Goal: Task Accomplishment & Management: Complete application form

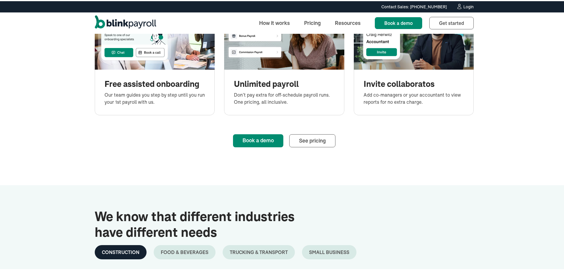
scroll to position [711, 0]
click at [299, 140] on span "See pricing" at bounding box center [312, 139] width 27 height 7
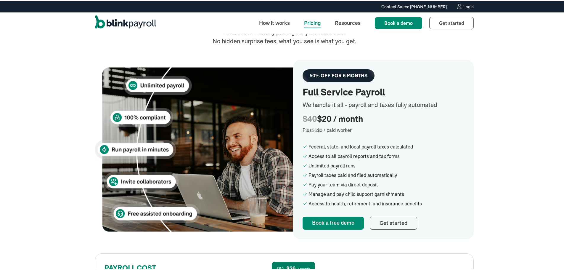
scroll to position [148, 0]
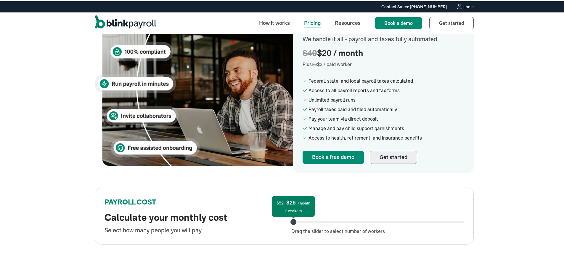
click at [379, 151] on link "Get started" at bounding box center [393, 156] width 47 height 13
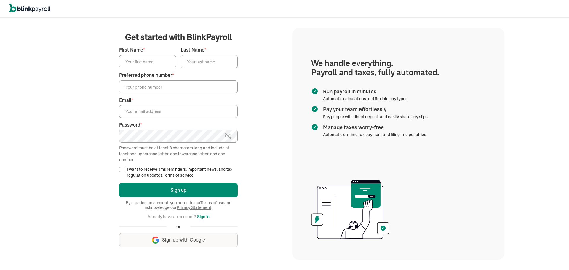
click at [146, 65] on input "First Name *" at bounding box center [147, 61] width 57 height 13
type input "[PERSON_NAME]"
type input "Kattan"
type input "(862) 271-7132"
type input "akattan@usepeakpay.com"
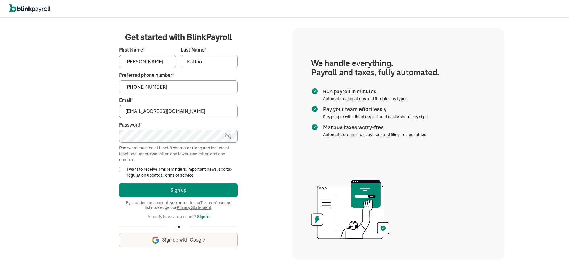
click at [118, 167] on main "Get started with BlinkPayroll Get started with BlinkPayroll 30-day free trial S…" at bounding box center [178, 143] width 213 height 225
click at [128, 182] on div "Login Sign up By creating an account, you agree to our Terms of use and acknowl…" at bounding box center [178, 217] width 119 height 71
click at [132, 196] on button "Sign up" at bounding box center [178, 190] width 119 height 14
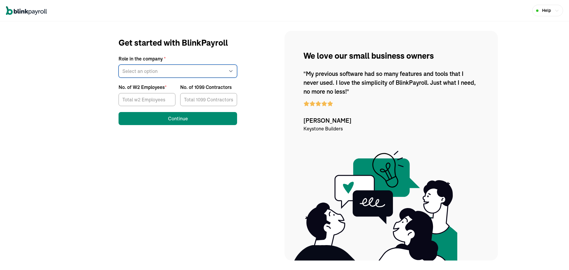
click at [179, 71] on select "Select an option Business owner HR CPA / Accountant Other" at bounding box center [178, 71] width 119 height 13
select select "owner"
click at [119, 65] on select "Select an option Business owner HR CPA / Accountant Other" at bounding box center [178, 71] width 119 height 13
click at [148, 100] on input "No. of W2 Employees *" at bounding box center [147, 99] width 57 height 13
type input "2"
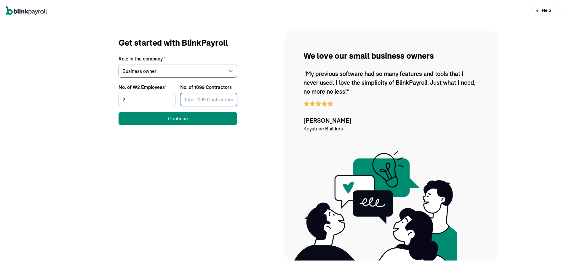
click at [184, 97] on input "No. of 1099 Contractors" at bounding box center [208, 99] width 57 height 13
type input "1"
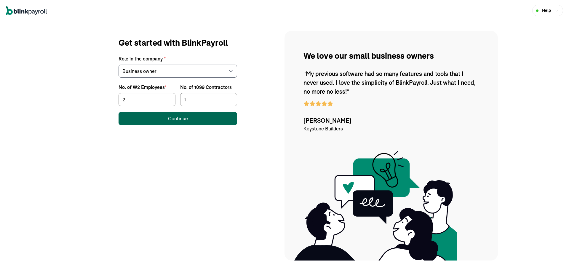
click at [183, 116] on div "Continue" at bounding box center [178, 118] width 20 height 7
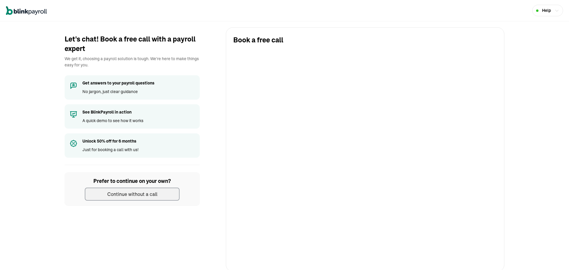
click at [163, 199] on button "Continue without a call" at bounding box center [132, 194] width 95 height 13
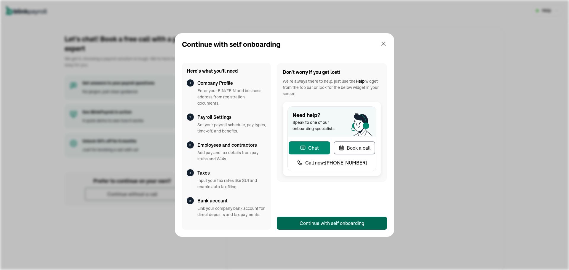
click at [314, 225] on div "Continue with self onboarding" at bounding box center [332, 223] width 65 height 7
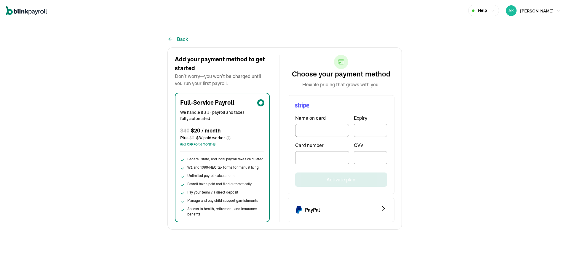
click at [296, 209] on icon "PayPal Logo" at bounding box center [298, 209] width 7 height 9
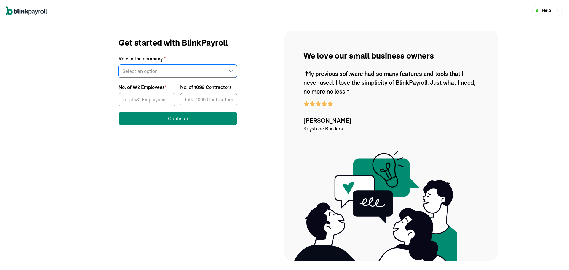
click at [179, 71] on select "Select an option Business owner HR CPA / Accountant Other" at bounding box center [178, 71] width 119 height 13
select select "owner"
click at [119, 65] on select "Select an option Business owner HR CPA / Accountant Other" at bounding box center [178, 71] width 119 height 13
click at [148, 100] on input "No. of W2 Employees *" at bounding box center [147, 99] width 57 height 13
type input "2"
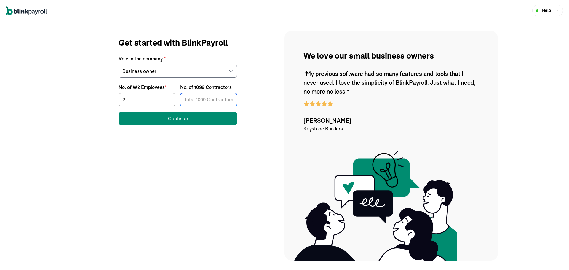
click at [184, 97] on input "No. of 1099 Contractors" at bounding box center [208, 99] width 57 height 13
type input "1"
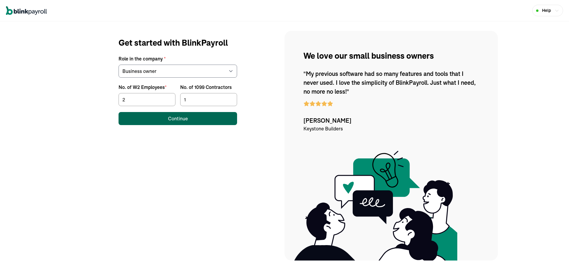
click at [183, 116] on div "Continue" at bounding box center [178, 118] width 20 height 7
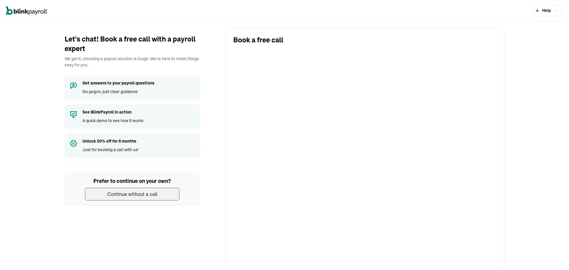
click at [163, 199] on button "Continue without a call" at bounding box center [132, 194] width 95 height 13
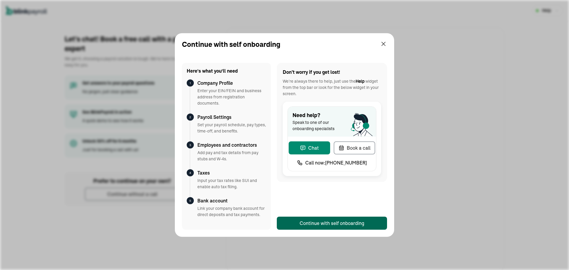
click at [314, 225] on div "Continue with self onboarding" at bounding box center [332, 223] width 65 height 7
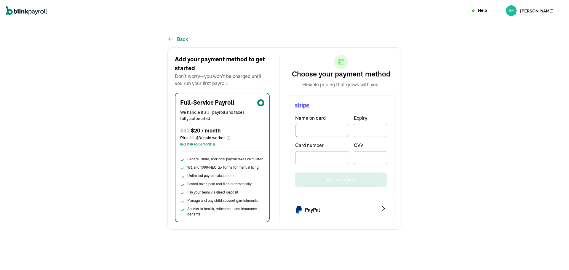
click at [296, 209] on icon "PayPal Logo" at bounding box center [298, 209] width 7 height 9
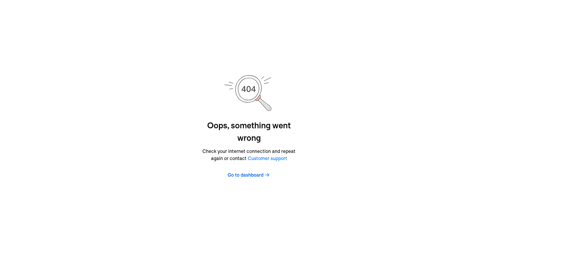
click at [255, 177] on span "Go to dashboard" at bounding box center [246, 174] width 36 height 7
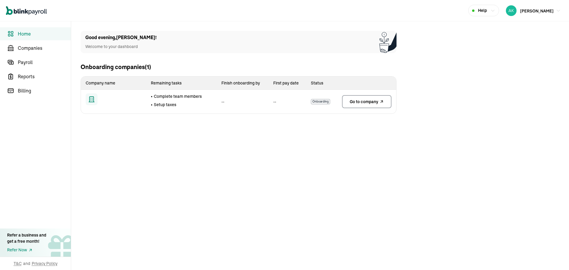
click at [354, 101] on span "Go to company" at bounding box center [364, 102] width 28 height 6
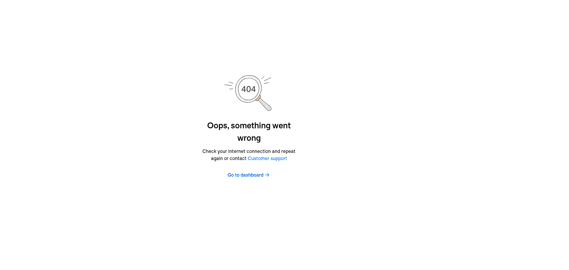
click at [255, 177] on span "Go to dashboard" at bounding box center [246, 174] width 36 height 7
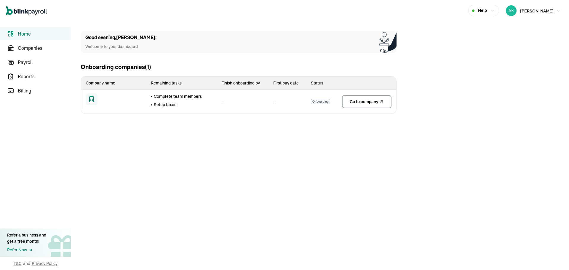
click at [354, 101] on span "Go to company" at bounding box center [364, 102] width 28 height 6
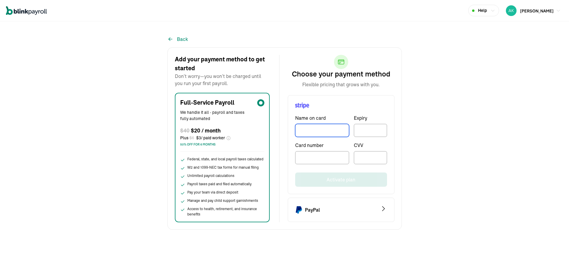
click at [317, 130] on input "TextInput" at bounding box center [322, 130] width 54 height 13
type input "[PERSON_NAME]"
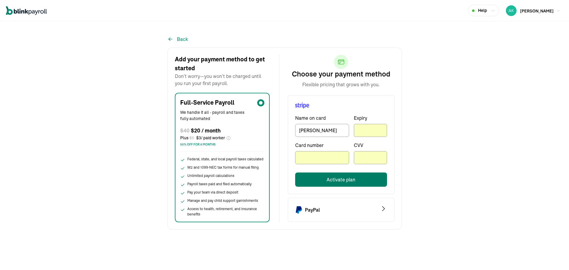
click at [353, 183] on button "Activate plan" at bounding box center [341, 179] width 92 height 14
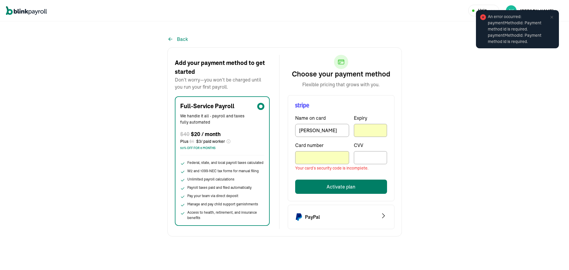
click at [331, 185] on button "Activate plan" at bounding box center [341, 187] width 92 height 14
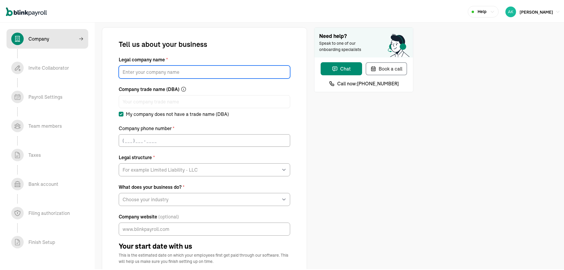
click at [252, 68] on input "Legal company name *" at bounding box center [205, 70] width 172 height 13
type input "PeakPay LLC"
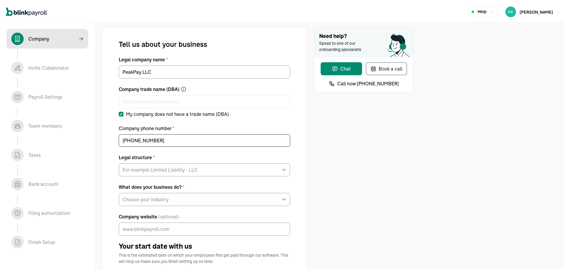
type input "[PHONE_NUMBER]"
drag, startPoint x: 185, startPoint y: 151, endPoint x: 184, endPoint y: 162, distance: 10.4
click at [183, 166] on select "For example Limited Liability - LLC Sole proprietorship Limited Partnership Lim…" at bounding box center [205, 168] width 172 height 13
select select "Limited Liability Company (LLC)"
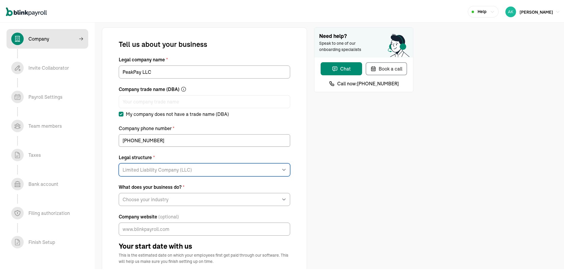
click at [119, 162] on select "For example Limited Liability - LLC Sole proprietorship Limited Partnership Lim…" at bounding box center [205, 168] width 172 height 13
click at [179, 191] on div "What does your business do? * Choose your industry Auto or Machine Sales Auto o…" at bounding box center [205, 193] width 172 height 23
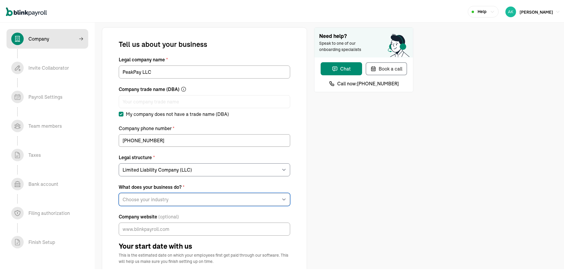
click at [177, 204] on select "Choose your industry Auto or Machine Sales Auto or Machine Repair Arts or Enter…" at bounding box center [205, 198] width 172 height 13
select select "Financial Services"
click at [119, 192] on select "Choose your industry Auto or Machine Sales Auto or Machine Repair Arts or Enter…" at bounding box center [205, 198] width 172 height 13
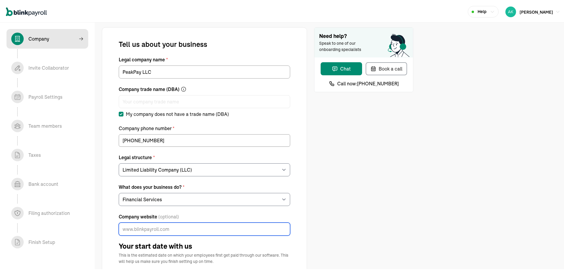
click at [190, 223] on input "Company website (optional)" at bounding box center [205, 227] width 172 height 13
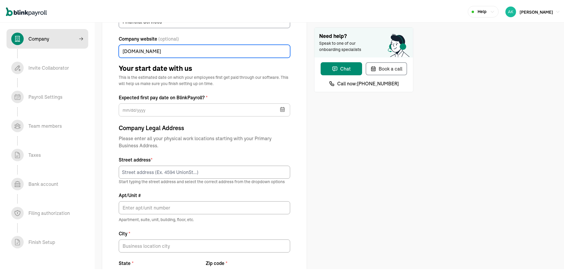
type input "usepeakpay.com"
click at [150, 164] on div "Street address * Start typing the street address and select the correct address…" at bounding box center [205, 169] width 172 height 28
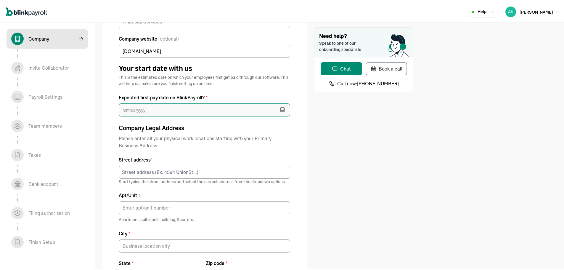
click at [177, 107] on input "text" at bounding box center [205, 108] width 172 height 13
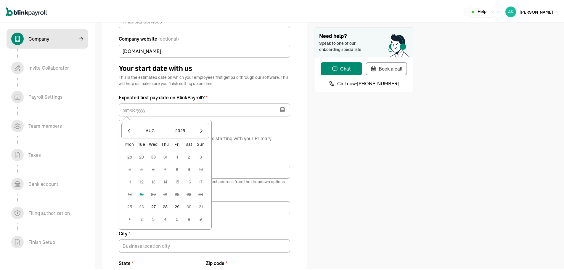
click at [151, 204] on button "27" at bounding box center [154, 206] width 12 height 12
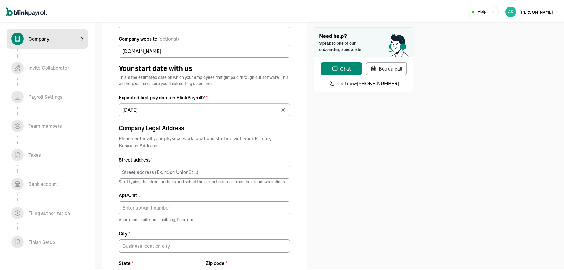
type input "08/27/2025"
click at [183, 167] on input at bounding box center [205, 170] width 172 height 13
type input "[STREET_ADDRESS]"
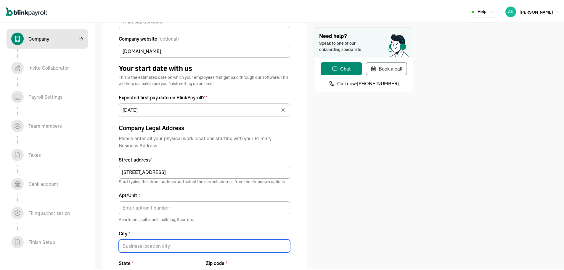
type input "[GEOGRAPHIC_DATA]"
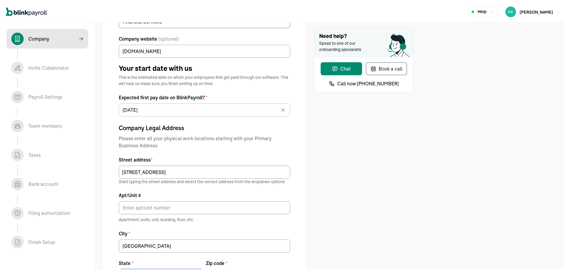
type input "NJ"
type input "07508"
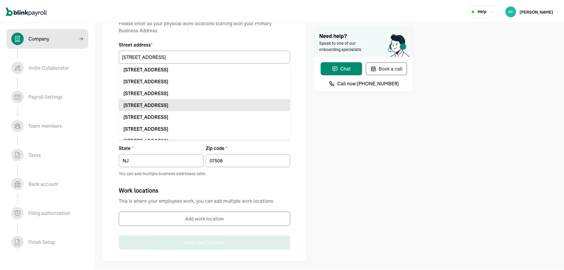
click at [176, 68] on div "297 N 6th St Haledon, NJ 07508" at bounding box center [205, 68] width 162 height 7
type input "Haledon"
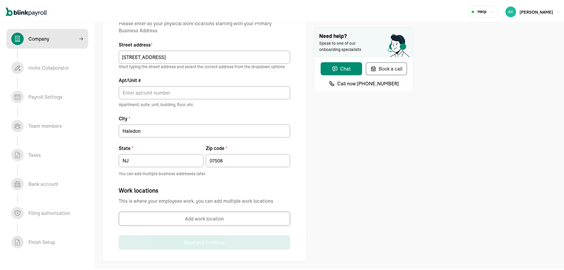
click at [186, 214] on button "Add work location" at bounding box center [205, 217] width 172 height 14
click at [161, 221] on button "Add work location" at bounding box center [205, 217] width 172 height 14
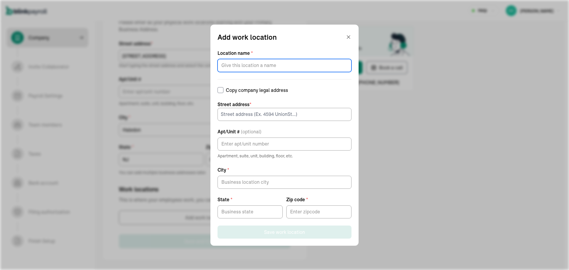
click at [254, 69] on input "Location name *" at bounding box center [284, 65] width 134 height 13
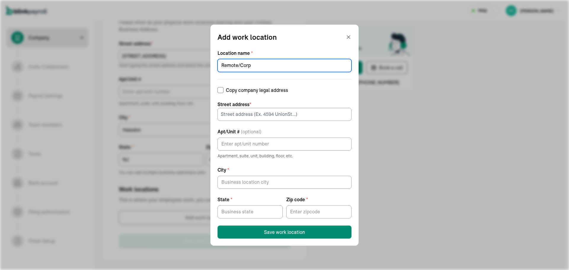
type input "Remote/Corp"
click at [234, 91] on label "Copy company legal address" at bounding box center [284, 90] width 134 height 7
click at [223, 91] on input "Copy company legal address" at bounding box center [220, 90] width 6 height 6
checkbox input "true"
type input "[STREET_ADDRESS]"
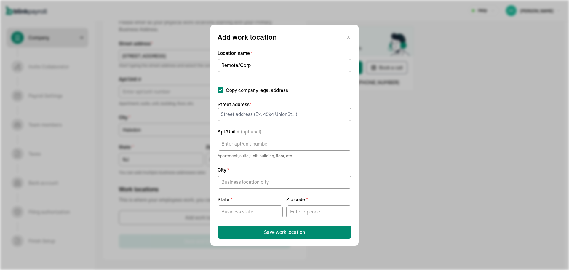
type input "Haledon"
type input "NJ"
type input "07508"
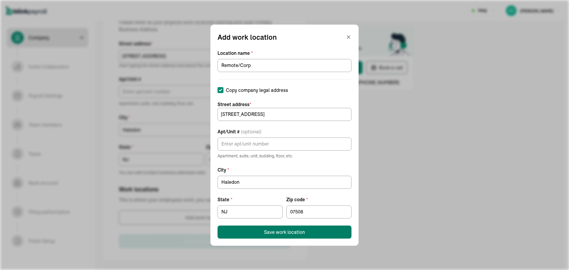
click at [248, 228] on button "Save work location" at bounding box center [284, 231] width 134 height 13
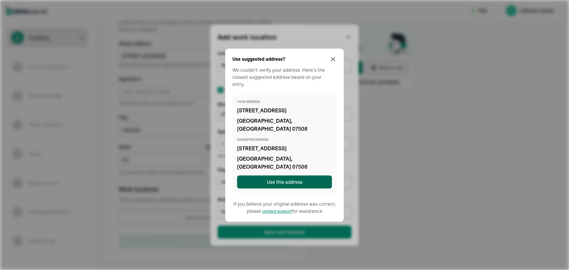
type input "[GEOGRAPHIC_DATA]"
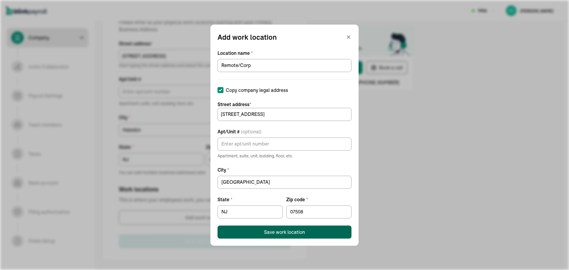
click at [227, 229] on button "Save work location" at bounding box center [284, 231] width 134 height 13
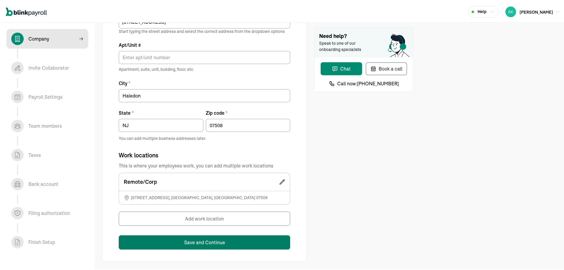
click at [202, 245] on button "Save and Continue" at bounding box center [205, 241] width 172 height 14
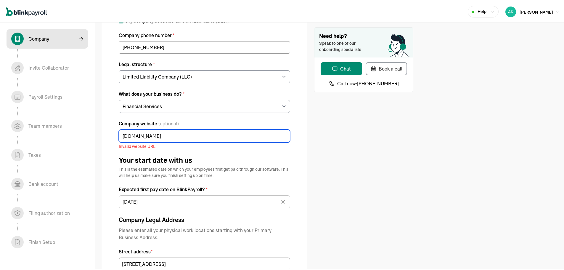
click at [120, 136] on input "usepeakpay.com" at bounding box center [205, 134] width 172 height 13
type input ";httpsusepeakpay.com"
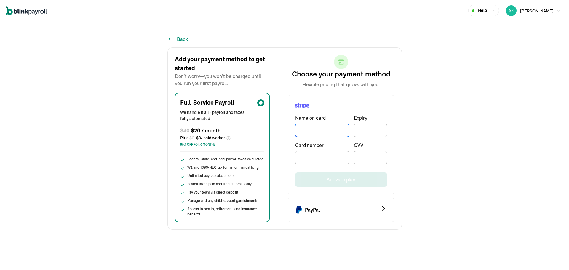
click at [317, 130] on input "TextInput" at bounding box center [322, 130] width 54 height 13
type input "[PERSON_NAME]"
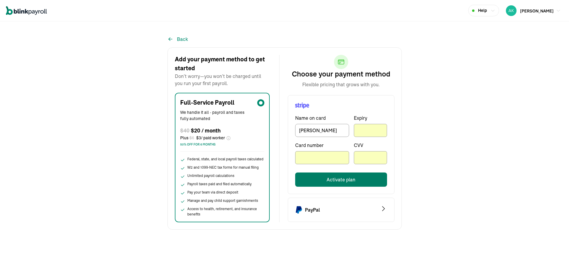
click at [353, 183] on button "Activate plan" at bounding box center [341, 179] width 92 height 14
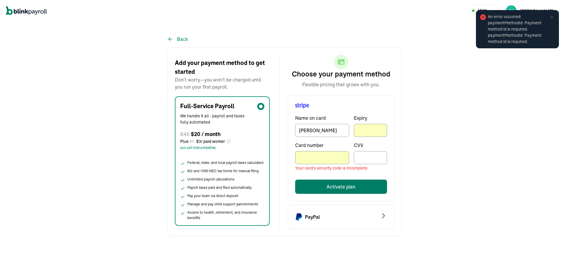
click at [331, 185] on button "Activate plan" at bounding box center [341, 187] width 92 height 14
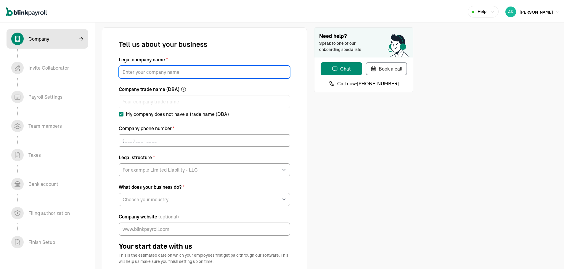
click at [252, 68] on input "Legal company name *" at bounding box center [205, 70] width 172 height 13
type input "PeakPay LLC"
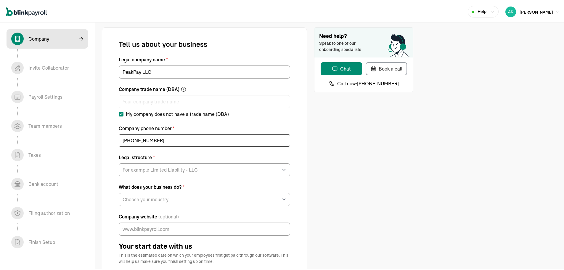
type input "[PHONE_NUMBER]"
drag, startPoint x: 185, startPoint y: 151, endPoint x: 183, endPoint y: 166, distance: 14.3
click at [183, 166] on select "For example Limited Liability - LLC Sole proprietorship Limited Partnership Lim…" at bounding box center [205, 168] width 172 height 13
select select "Limited Liability Company (LLC)"
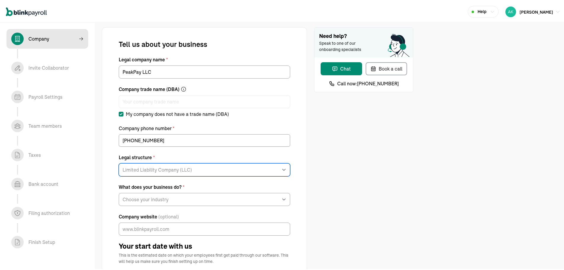
click at [119, 162] on select "For example Limited Liability - LLC Sole proprietorship Limited Partnership Lim…" at bounding box center [205, 168] width 172 height 13
click at [179, 191] on div "What does your business do? * Choose your industry Auto or Machine Sales Auto o…" at bounding box center [205, 193] width 172 height 23
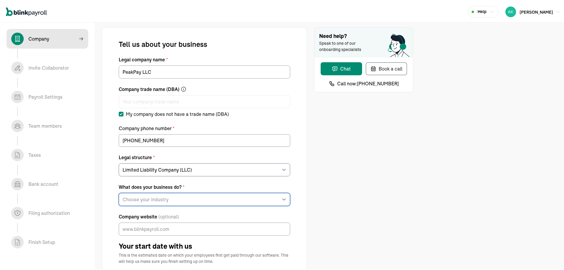
click at [177, 204] on select "Choose your industry Auto or Machine Sales Auto or Machine Repair Arts or Enter…" at bounding box center [205, 198] width 172 height 13
select select "Financial Services"
click at [119, 192] on select "Choose your industry Auto or Machine Sales Auto or Machine Repair Arts or Enter…" at bounding box center [205, 198] width 172 height 13
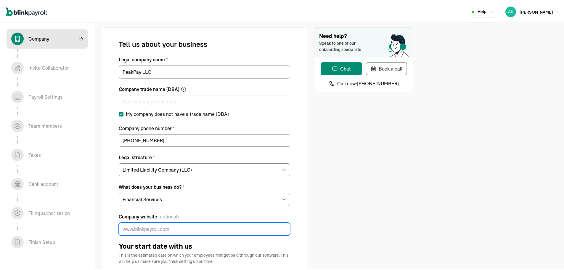
click at [190, 223] on input "Company website (optional)" at bounding box center [205, 227] width 172 height 13
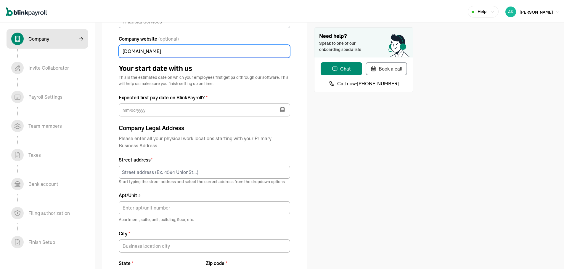
type input "usepeakpay.com"
click at [150, 164] on div "Street address * Start typing the street address and select the correct address…" at bounding box center [205, 169] width 172 height 28
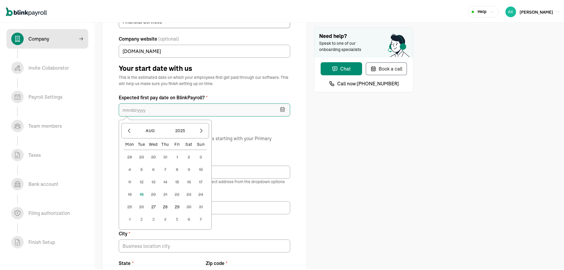
click at [177, 107] on input "text" at bounding box center [205, 108] width 172 height 13
click at [151, 204] on button "27" at bounding box center [154, 206] width 12 height 12
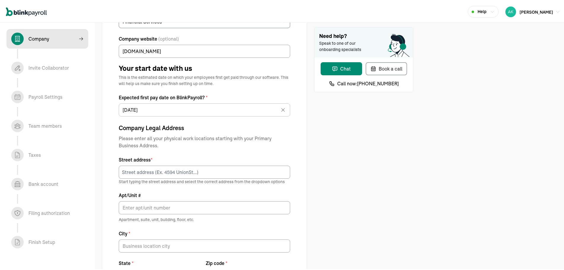
type input "08/27/2025"
click at [183, 167] on input at bounding box center [205, 170] width 172 height 13
type input "[STREET_ADDRESS]"
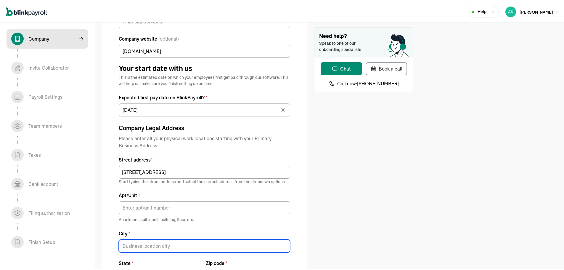
type input "[GEOGRAPHIC_DATA]"
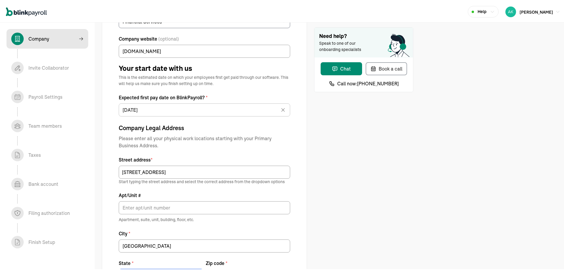
type input "NJ"
type input "07508"
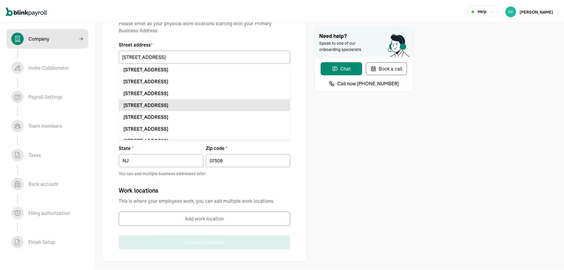
click at [176, 68] on div "297 N 6th St Haledon, NJ 07508" at bounding box center [205, 68] width 162 height 7
type input "Haledon"
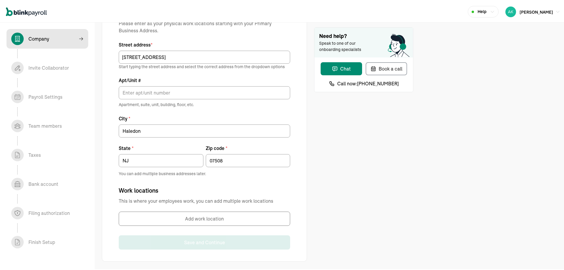
click at [186, 214] on button "Add work location" at bounding box center [205, 217] width 172 height 14
click at [161, 221] on button "Add work location" at bounding box center [205, 217] width 172 height 14
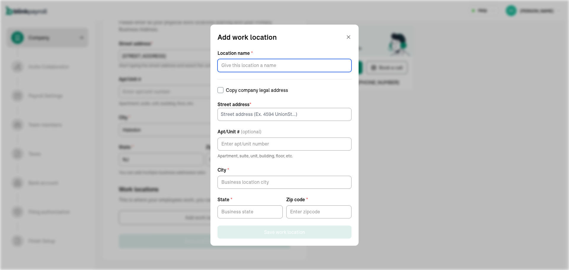
click at [254, 69] on input "Location name *" at bounding box center [284, 65] width 134 height 13
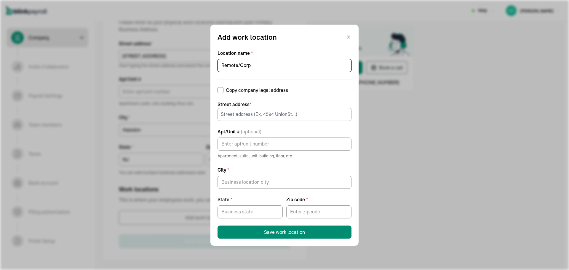
type input "Remote/Corp"
click at [234, 91] on label "Copy company legal address" at bounding box center [284, 90] width 134 height 7
click at [223, 91] on input "Copy company legal address" at bounding box center [220, 90] width 6 height 6
checkbox input "true"
type input "[STREET_ADDRESS]"
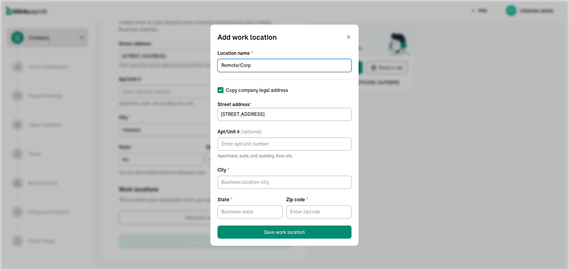
type input "Haledon"
type input "NJ"
type input "07508"
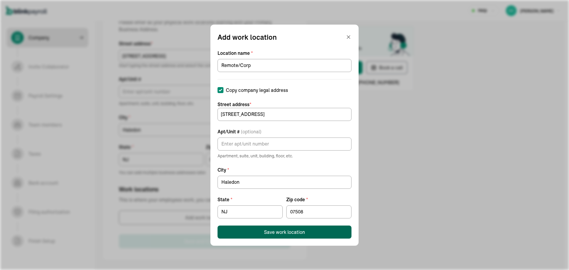
click at [248, 228] on button "Save work location" at bounding box center [284, 231] width 134 height 13
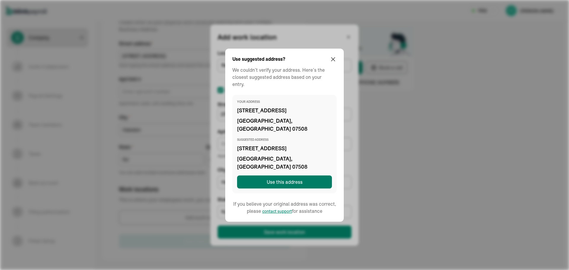
type input "[GEOGRAPHIC_DATA]"
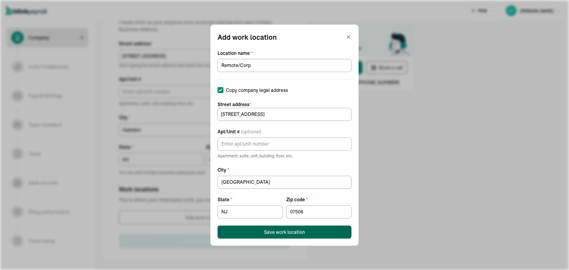
click at [227, 229] on button "Save work location" at bounding box center [284, 231] width 134 height 13
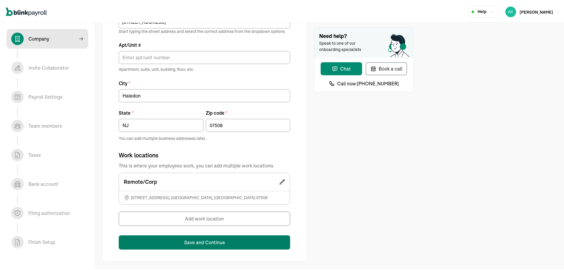
click at [202, 245] on button "Save and Continue" at bounding box center [205, 241] width 172 height 14
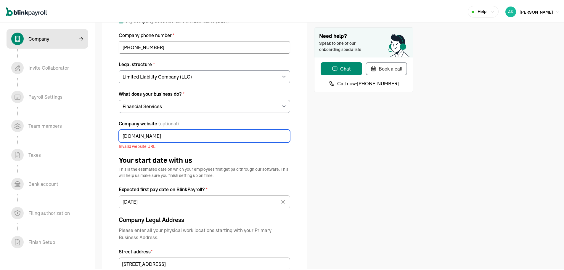
click at [120, 136] on input "usepeakpay.com" at bounding box center [205, 134] width 172 height 13
type input ";httpsusepeakpay.com"
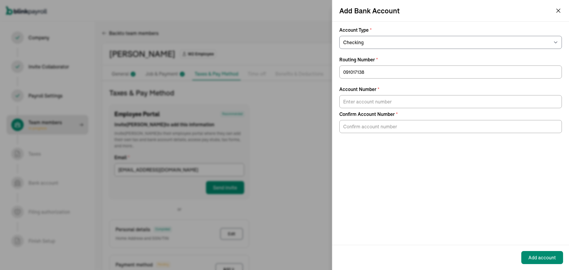
select select "Checking"
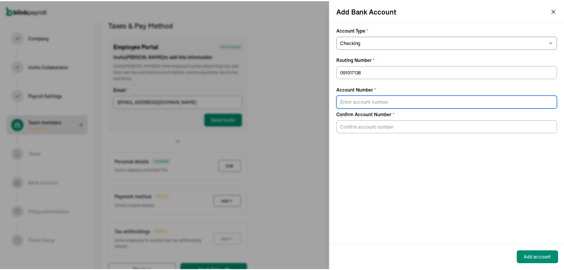
scroll to position [68, 0]
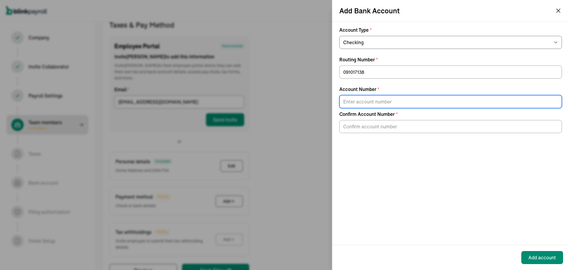
paste input "[CREDIT_CARD_NUMBER]"
type input "[CREDIT_CARD_NUMBER]"
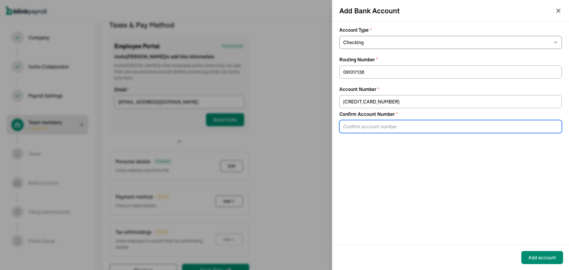
paste input "[CREDIT_CARD_NUMBER]"
type input "[CREDIT_CARD_NUMBER]"
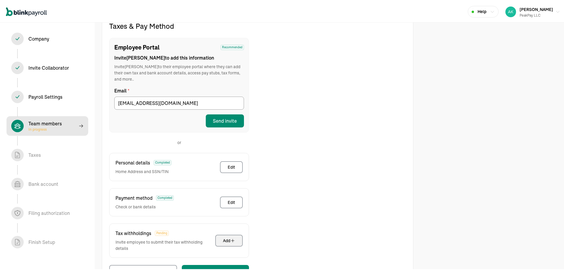
click at [231, 237] on button "Add" at bounding box center [229, 239] width 28 height 12
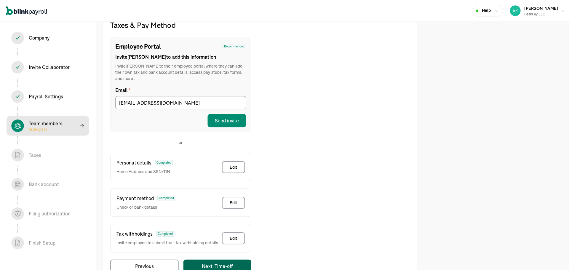
scroll to position [0, 0]
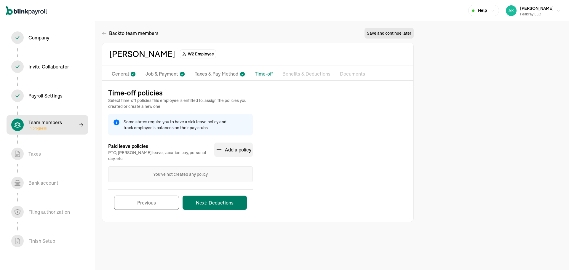
click at [225, 201] on button "Next: Deductions" at bounding box center [215, 203] width 64 height 14
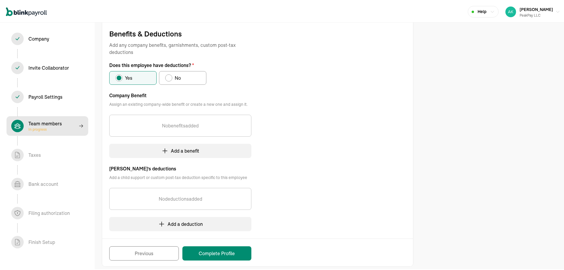
scroll to position [66, 0]
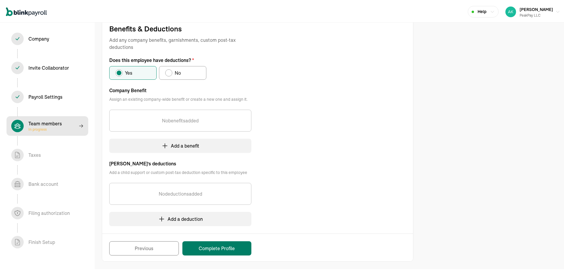
click at [215, 251] on button "Complete Profile" at bounding box center [217, 247] width 69 height 14
select select "employee"
select select "contractor"
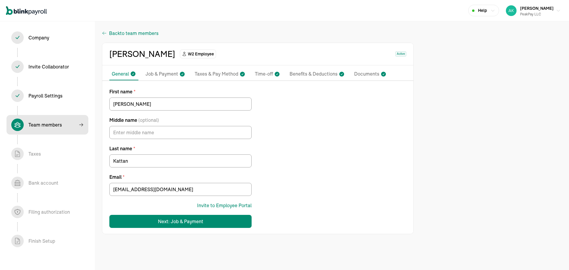
select select "employee"
select select "contractor"
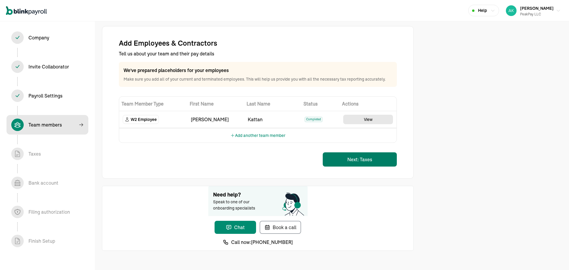
click at [385, 163] on button "Next: Taxes" at bounding box center [360, 159] width 74 height 14
click at [342, 160] on button "Next: Taxes" at bounding box center [360, 159] width 74 height 14
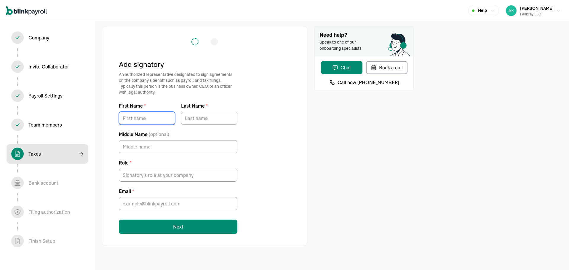
click at [153, 115] on input "First Name *" at bounding box center [147, 118] width 56 height 13
type input "[PERSON_NAME]"
type input "Kattan"
type input "[EMAIL_ADDRESS][DOMAIN_NAME]"
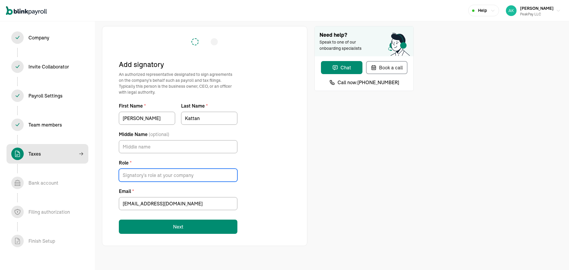
click at [155, 180] on input "Role *" at bounding box center [178, 175] width 119 height 13
type input "Owner"
click at [150, 205] on input "[EMAIL_ADDRESS][DOMAIN_NAME]" at bounding box center [178, 203] width 119 height 13
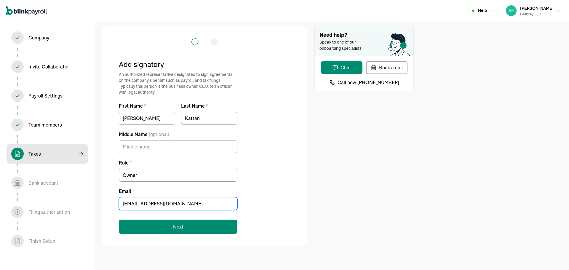
click at [150, 205] on input "[EMAIL_ADDRESS][DOMAIN_NAME]" at bounding box center [178, 203] width 119 height 13
type input "[EMAIL_ADDRESS][DOMAIN_NAME]"
click at [153, 229] on button "Next" at bounding box center [178, 227] width 119 height 14
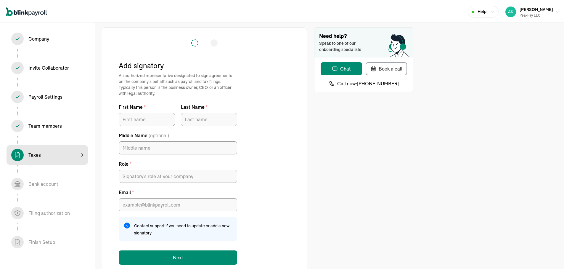
type input "[PERSON_NAME]"
type input "Kattan"
type input "Owner"
type input "[EMAIL_ADDRESS][DOMAIN_NAME]"
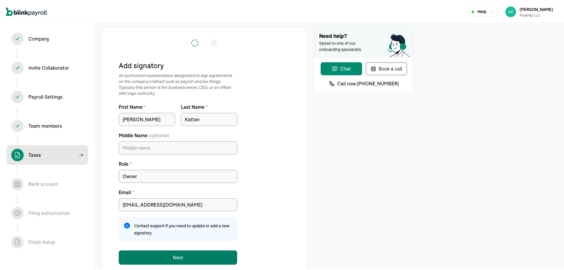
click at [172, 256] on button "Next" at bounding box center [178, 256] width 119 height 14
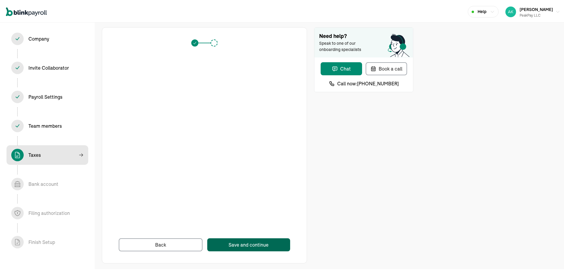
click at [232, 245] on div "Save and continue" at bounding box center [249, 243] width 40 height 7
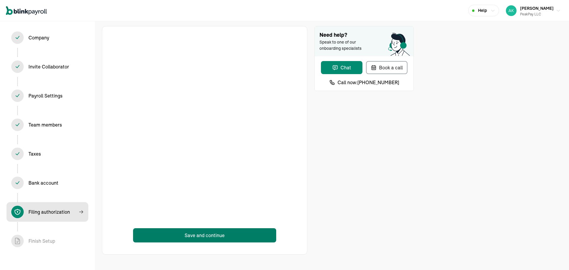
click at [218, 232] on button "Save and continue" at bounding box center [204, 235] width 143 height 14
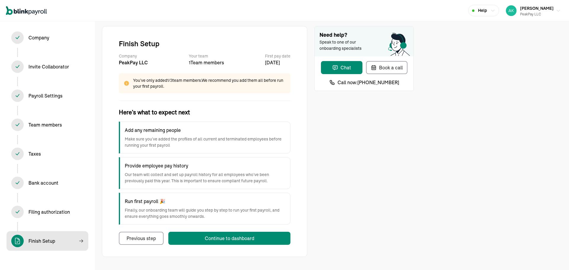
click at [209, 236] on div "Continue to dashboard" at bounding box center [229, 238] width 49 height 7
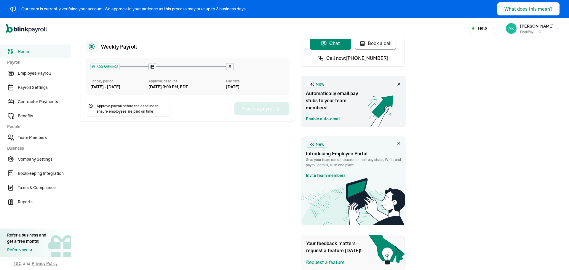
scroll to position [108, 0]
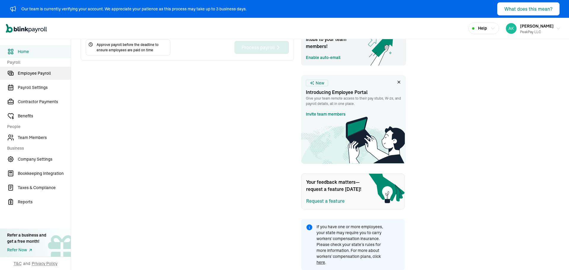
click at [41, 76] on span "Employee Payroll" at bounding box center [44, 73] width 53 height 6
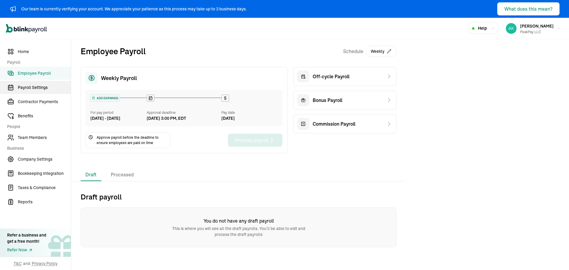
click at [42, 85] on span "Payroll Settings" at bounding box center [44, 87] width 53 height 6
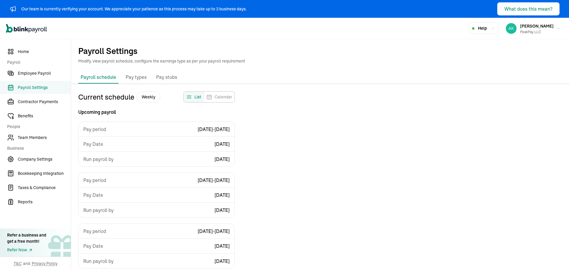
click at [136, 75] on p "Pay types" at bounding box center [136, 77] width 21 height 8
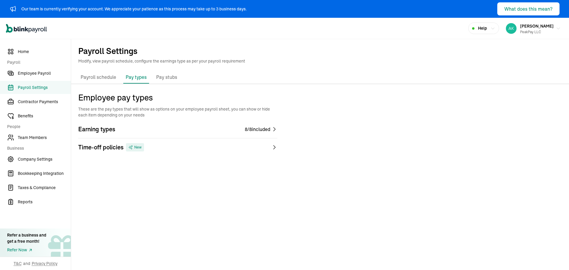
click at [161, 79] on p "Pay stubs" at bounding box center [166, 77] width 21 height 8
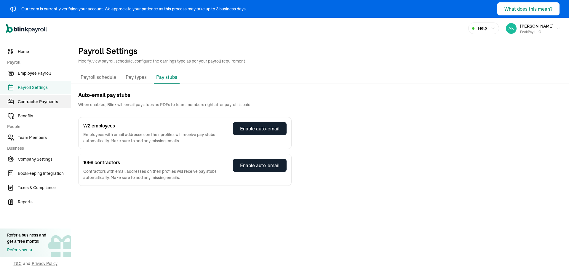
click at [46, 99] on span "Contractor Payments" at bounding box center [44, 102] width 53 height 6
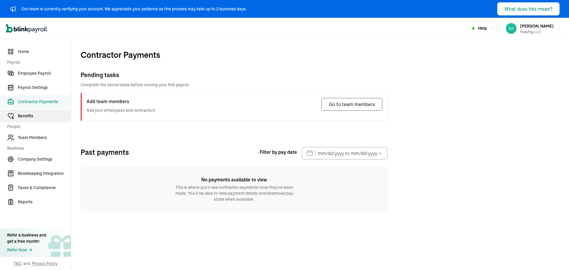
click at [50, 114] on span "Benefits" at bounding box center [44, 116] width 53 height 6
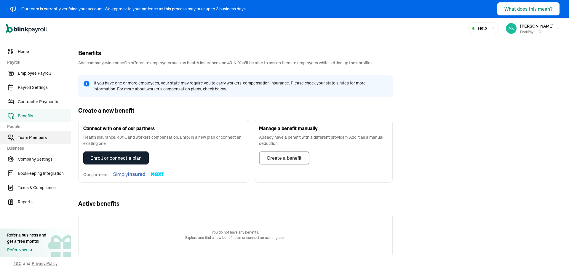
click at [50, 132] on link "Team Members" at bounding box center [35, 137] width 71 height 13
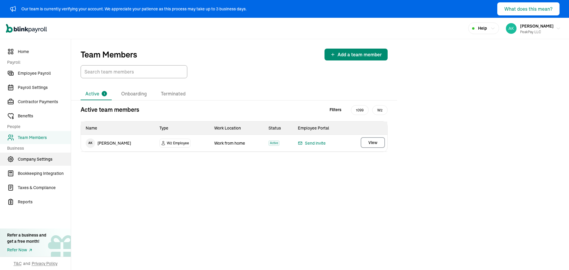
click at [54, 157] on span "Company Settings" at bounding box center [44, 159] width 53 height 6
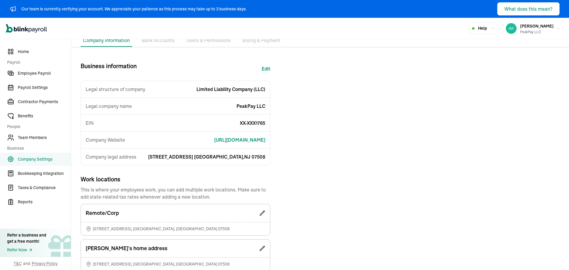
scroll to position [26, 0]
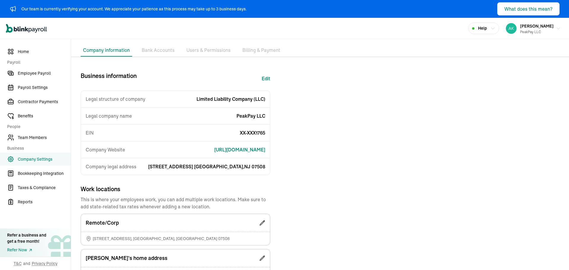
click at [155, 54] on li "Bank Accounts" at bounding box center [158, 50] width 38 height 12
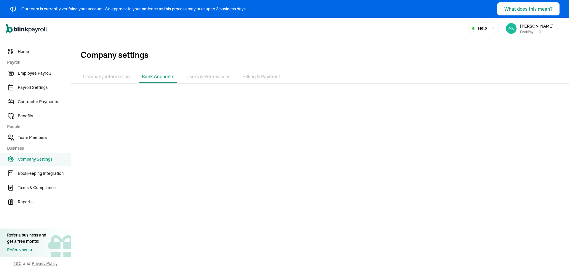
click at [189, 76] on li "Users & Permissions" at bounding box center [208, 77] width 49 height 12
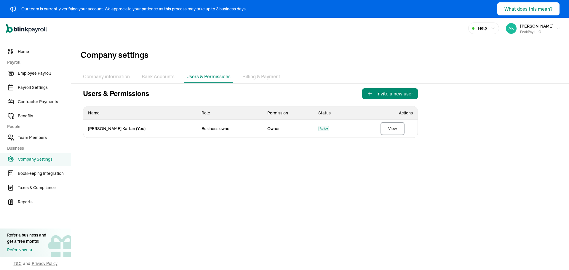
click at [247, 78] on li "Billing & Payment" at bounding box center [261, 77] width 43 height 12
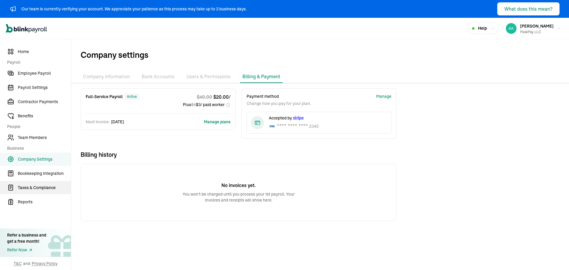
drag, startPoint x: 47, startPoint y: 177, endPoint x: 46, endPoint y: 189, distance: 11.3
click at [47, 177] on link "Bookkeeping Integration" at bounding box center [35, 173] width 71 height 13
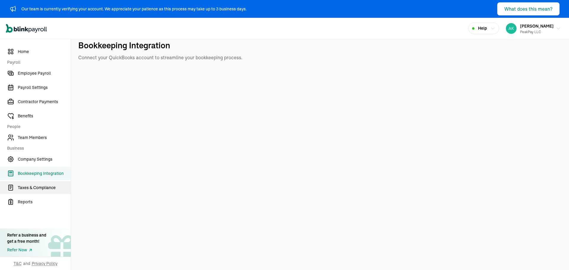
click at [52, 191] on link "Taxes & Compliance" at bounding box center [35, 187] width 71 height 13
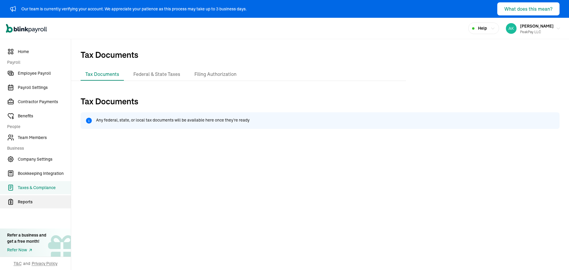
click at [52, 200] on span "Reports" at bounding box center [44, 202] width 53 height 6
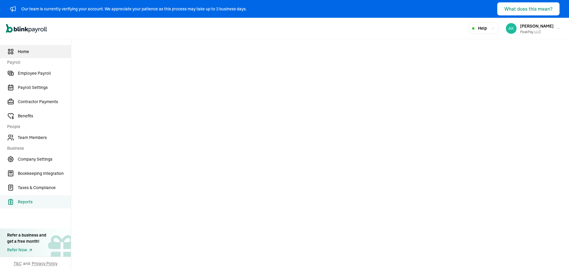
click at [29, 50] on span "Home" at bounding box center [44, 52] width 53 height 6
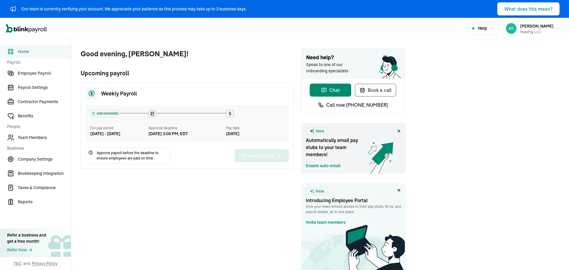
click at [504, 6] on div "What does this mean?" at bounding box center [528, 8] width 48 height 7
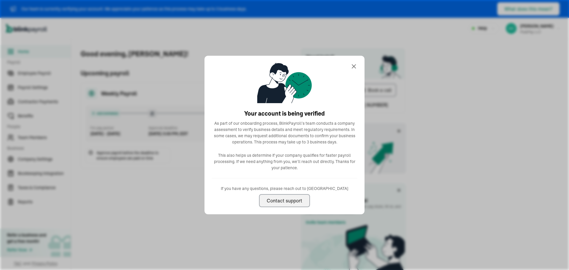
click at [354, 65] on icon at bounding box center [353, 66] width 7 height 7
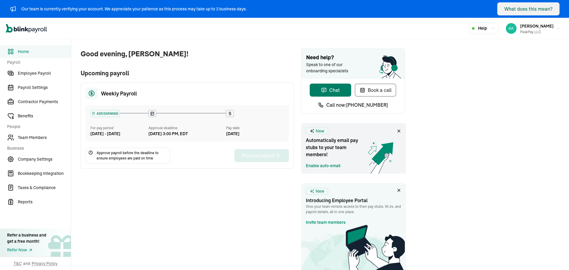
click at [340, 90] on button "Chat" at bounding box center [330, 90] width 41 height 13
click at [336, 166] on link "Enable auto-email" at bounding box center [323, 166] width 35 height 6
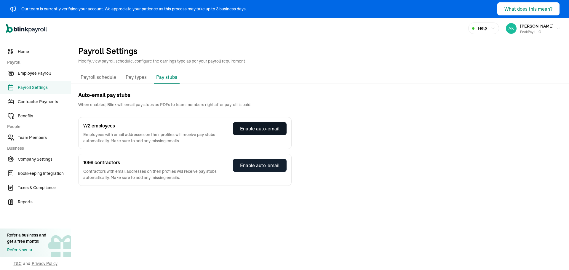
click at [271, 132] on div "Enable auto-email" at bounding box center [259, 128] width 39 height 7
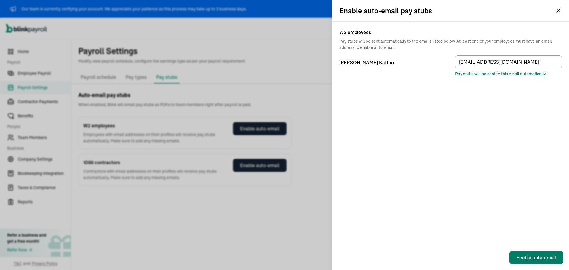
click at [533, 256] on div "Enable auto-email" at bounding box center [535, 257] width 39 height 7
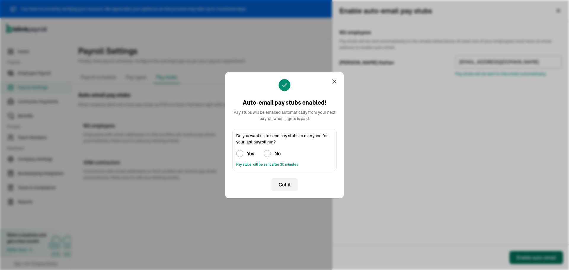
click at [253, 151] on h3 "Yes" at bounding box center [250, 153] width 7 height 7
click at [243, 151] on input "Yes" at bounding box center [239, 153] width 7 height 7
radio input "true"
click at [279, 185] on span "Got it" at bounding box center [285, 184] width 12 height 7
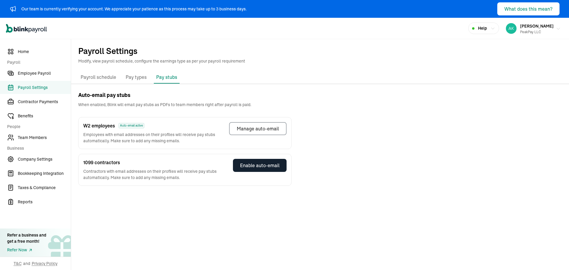
click at [528, 24] on span "[PERSON_NAME]" at bounding box center [536, 25] width 33 height 5
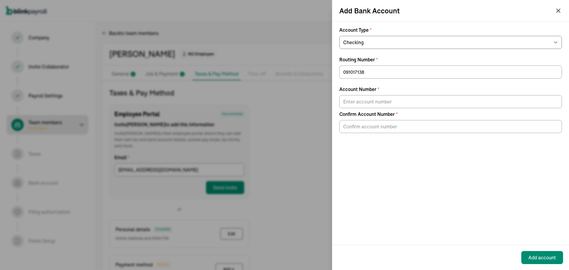
select select "Checking"
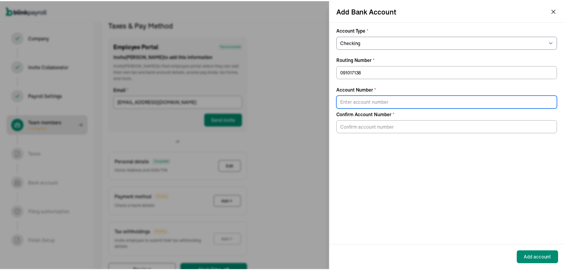
scroll to position [68, 0]
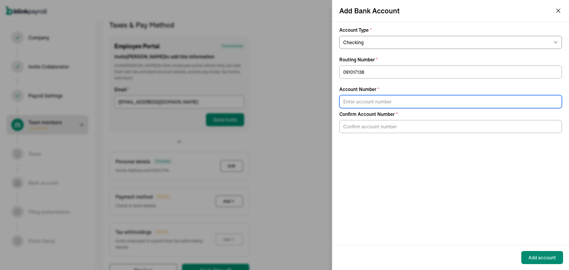
paste input "[CREDIT_CARD_NUMBER]"
type input "[CREDIT_CARD_NUMBER]"
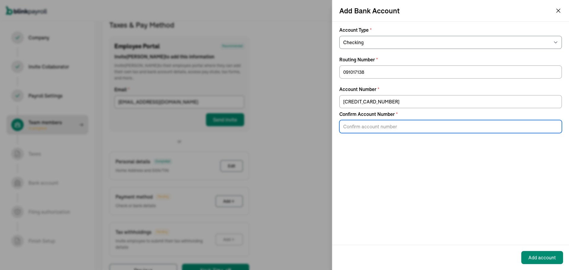
paste input "[CREDIT_CARD_NUMBER]"
type input "[CREDIT_CARD_NUMBER]"
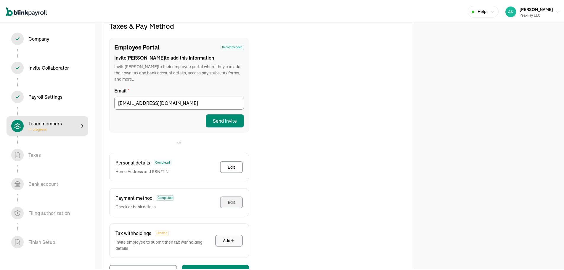
click at [231, 237] on button "Add" at bounding box center [229, 239] width 28 height 12
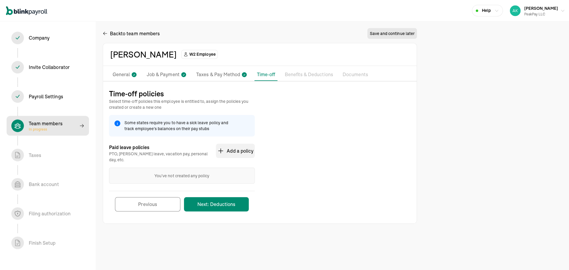
scroll to position [0, 0]
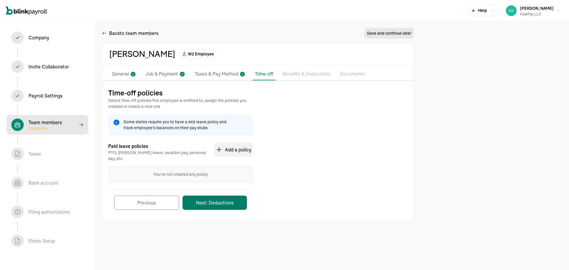
click at [225, 201] on button "Next: Deductions" at bounding box center [215, 203] width 64 height 14
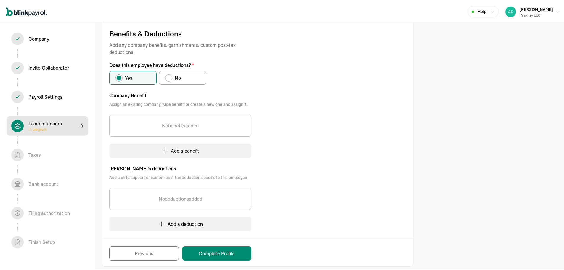
scroll to position [66, 0]
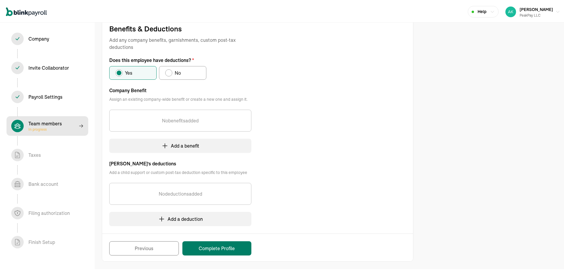
click at [215, 251] on button "Complete Profile" at bounding box center [217, 247] width 69 height 14
select select "employee"
select select "contractor"
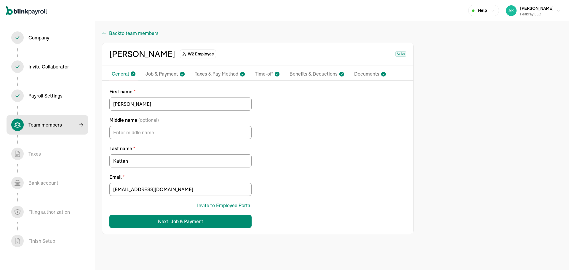
select select "employee"
select select "contractor"
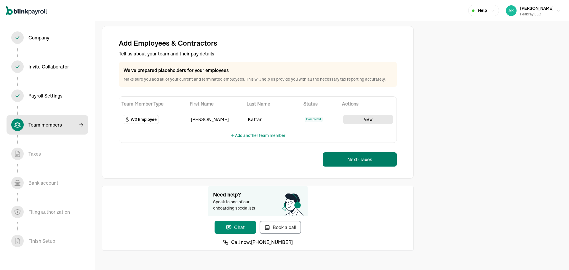
click at [385, 163] on button "Next: Taxes" at bounding box center [360, 159] width 74 height 14
click at [342, 160] on button "Next: Taxes" at bounding box center [360, 159] width 74 height 14
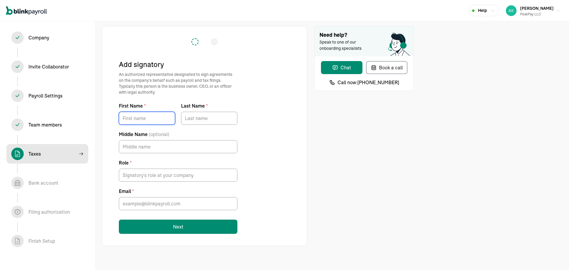
click at [153, 115] on input "First Name *" at bounding box center [147, 118] width 56 height 13
type input "[PERSON_NAME]"
type input "Kattan"
type input "[EMAIL_ADDRESS][DOMAIN_NAME]"
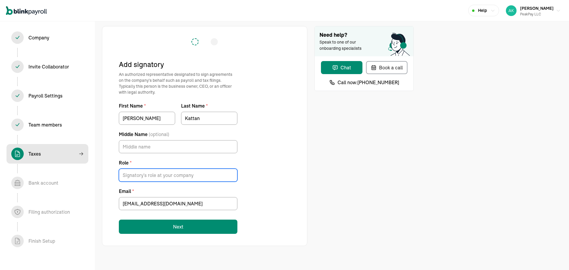
click at [155, 180] on input "Role *" at bounding box center [178, 175] width 119 height 13
type input "Owner"
click at [150, 205] on input "[EMAIL_ADDRESS][DOMAIN_NAME]" at bounding box center [178, 203] width 119 height 13
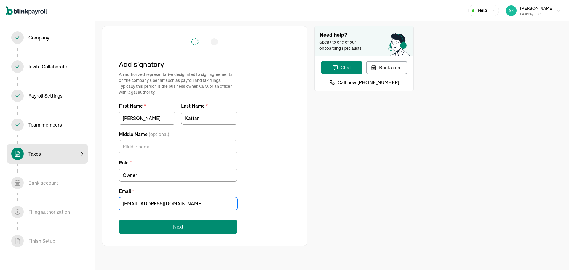
click at [150, 205] on input "[EMAIL_ADDRESS][DOMAIN_NAME]" at bounding box center [178, 203] width 119 height 13
type input "[EMAIL_ADDRESS][DOMAIN_NAME]"
click at [153, 229] on button "Next" at bounding box center [178, 227] width 119 height 14
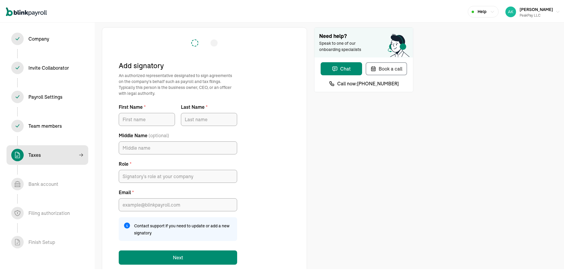
type input "[PERSON_NAME]"
type input "Kattan"
type input "Owner"
type input "[EMAIL_ADDRESS][DOMAIN_NAME]"
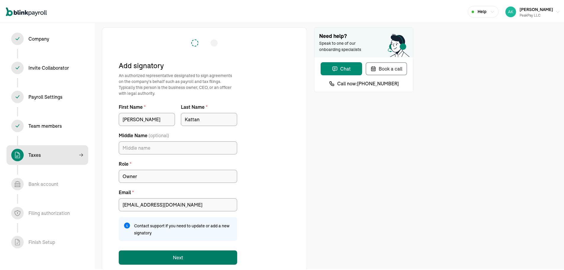
click at [172, 256] on button "Next" at bounding box center [178, 256] width 119 height 14
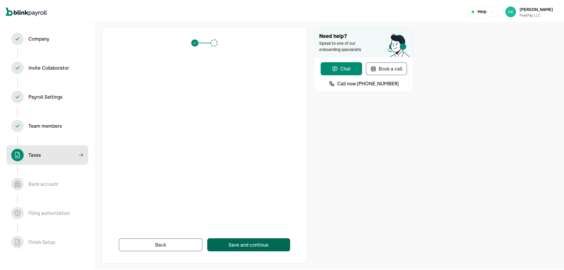
click at [232, 245] on div "Save and continue" at bounding box center [249, 243] width 40 height 7
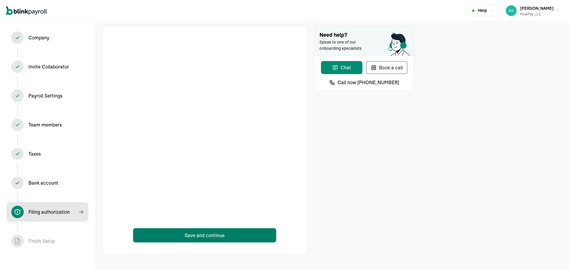
click at [218, 232] on button "Save and continue" at bounding box center [204, 235] width 143 height 14
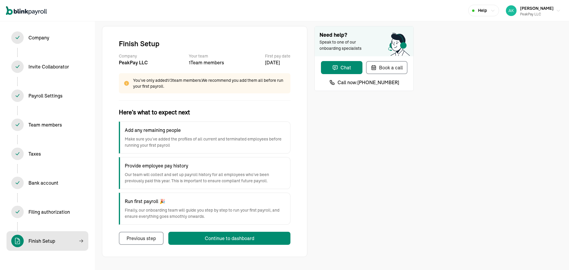
click at [209, 236] on div "Continue to dashboard" at bounding box center [229, 238] width 49 height 7
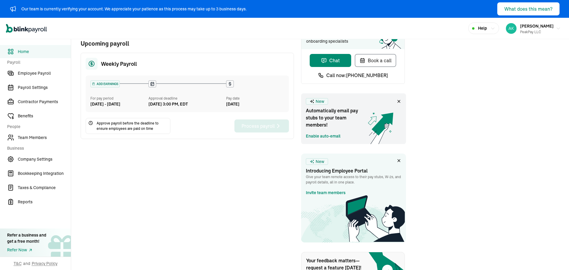
scroll to position [108, 0]
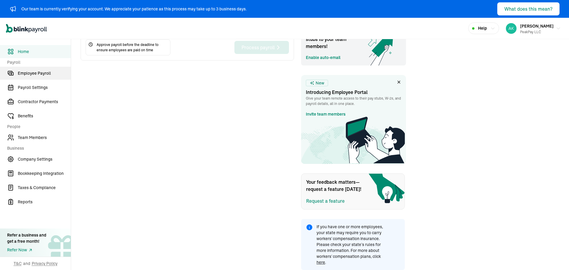
click at [41, 76] on span "Employee Payroll" at bounding box center [44, 73] width 53 height 6
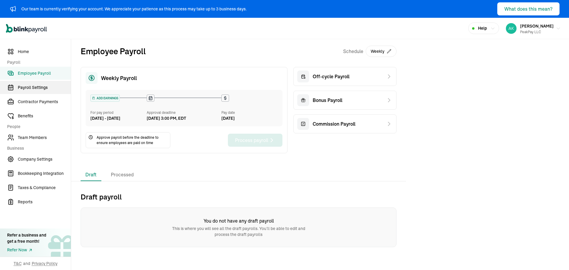
click at [42, 85] on span "Payroll Settings" at bounding box center [44, 87] width 53 height 6
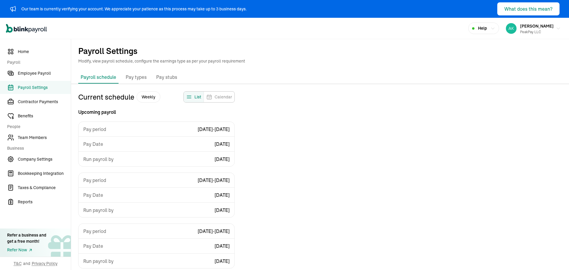
click at [136, 75] on p "Pay types" at bounding box center [136, 77] width 21 height 8
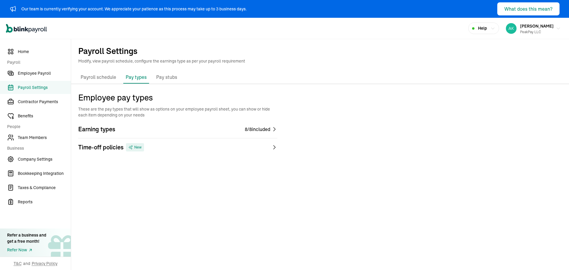
click at [161, 79] on p "Pay stubs" at bounding box center [166, 77] width 21 height 8
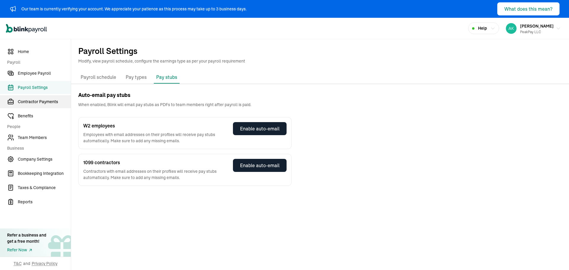
click at [46, 99] on span "Contractor Payments" at bounding box center [44, 102] width 53 height 6
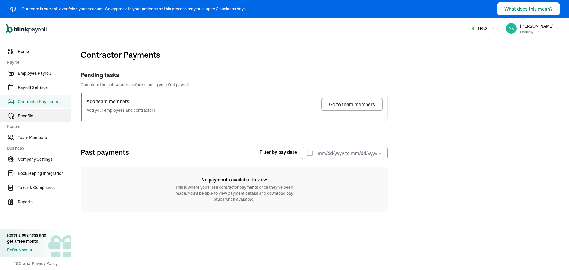
click at [50, 114] on span "Benefits" at bounding box center [44, 116] width 53 height 6
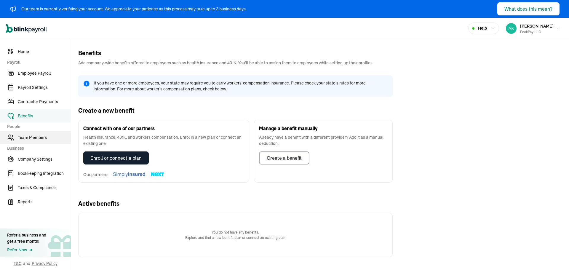
click at [50, 132] on link "Team Members" at bounding box center [35, 137] width 71 height 13
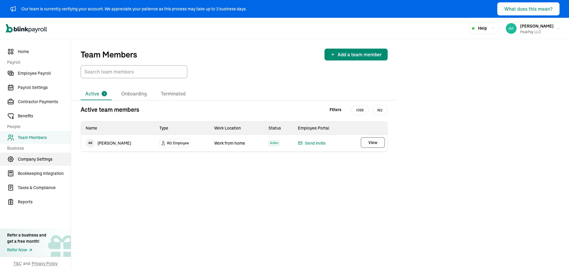
click at [54, 157] on span "Company Settings" at bounding box center [44, 159] width 53 height 6
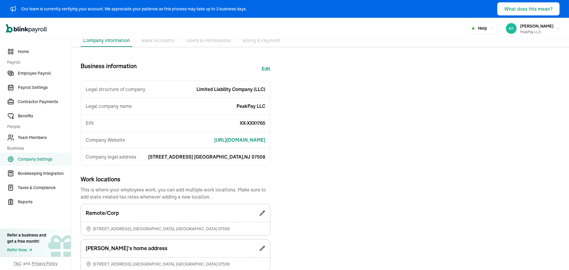
scroll to position [26, 0]
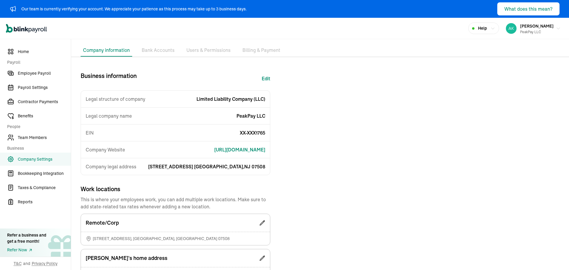
click at [155, 54] on li "Bank Accounts" at bounding box center [158, 50] width 38 height 12
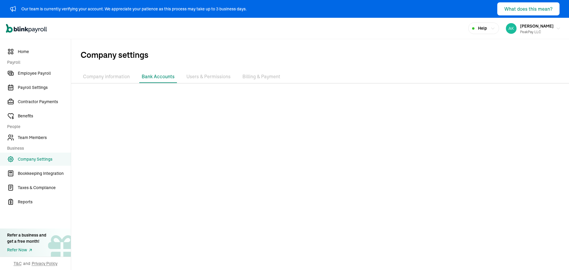
click at [189, 76] on li "Users & Permissions" at bounding box center [208, 77] width 49 height 12
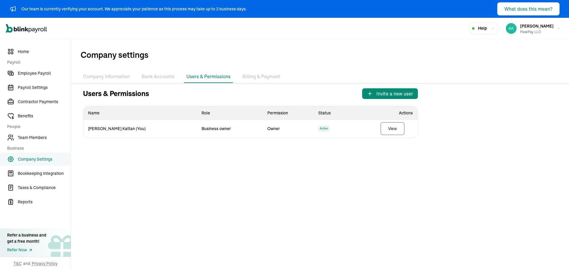
click at [247, 78] on li "Billing & Payment" at bounding box center [261, 77] width 43 height 12
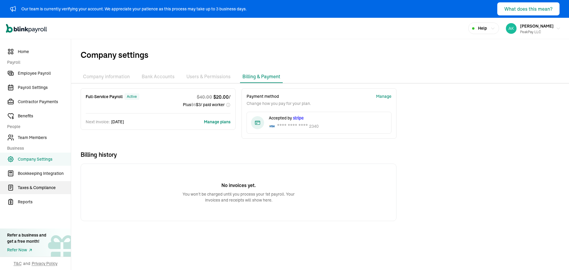
drag, startPoint x: 47, startPoint y: 177, endPoint x: 46, endPoint y: 189, distance: 11.3
click at [47, 177] on link "Bookkeeping Integration" at bounding box center [35, 173] width 71 height 13
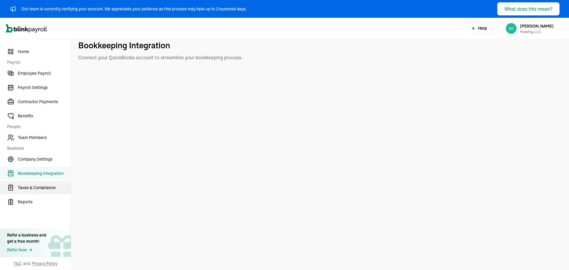
click at [52, 191] on link "Taxes & Compliance" at bounding box center [35, 187] width 71 height 13
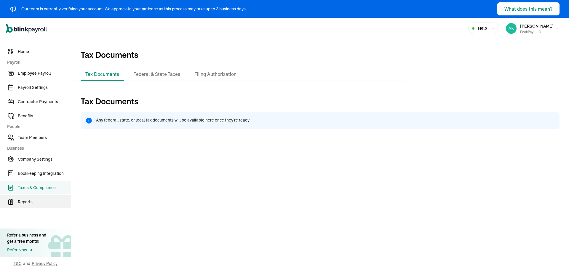
click at [52, 200] on span "Reports" at bounding box center [44, 202] width 53 height 6
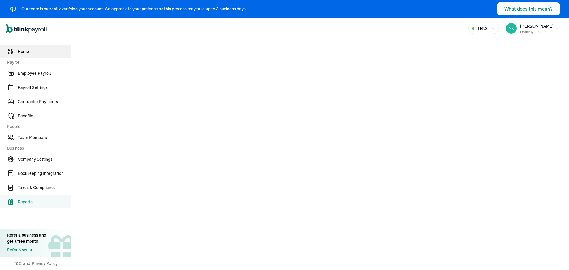
click at [29, 50] on span "Home" at bounding box center [44, 52] width 53 height 6
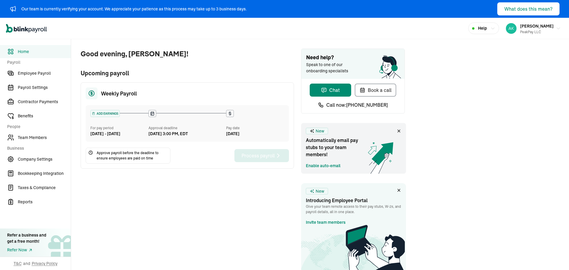
click at [504, 6] on div "What does this mean?" at bounding box center [528, 8] width 48 height 7
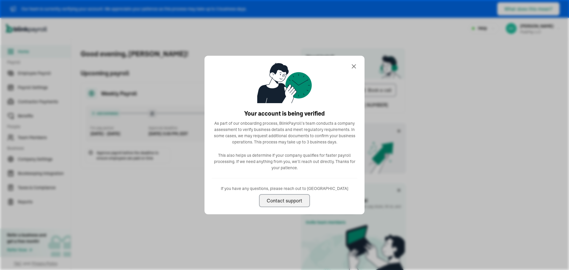
click at [354, 65] on icon at bounding box center [353, 66] width 7 height 7
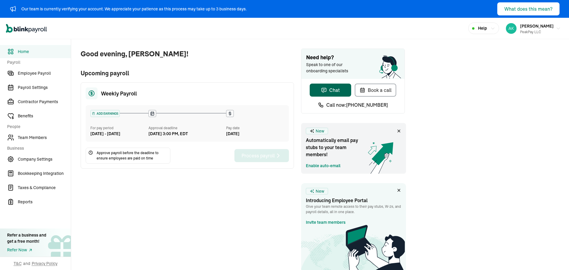
click at [340, 90] on button "Chat" at bounding box center [330, 90] width 41 height 13
click at [336, 166] on link "Enable auto-email" at bounding box center [323, 166] width 35 height 6
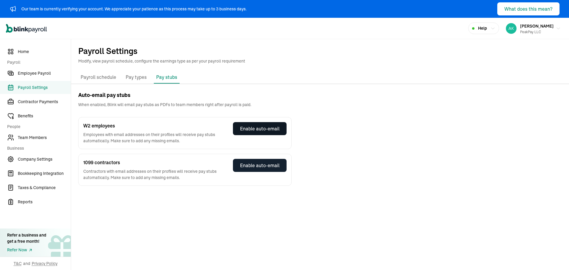
click at [271, 132] on div "Enable auto-email" at bounding box center [259, 128] width 39 height 7
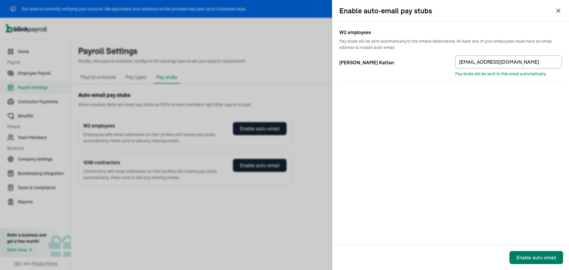
click at [533, 256] on div "Enable auto-email" at bounding box center [535, 257] width 39 height 7
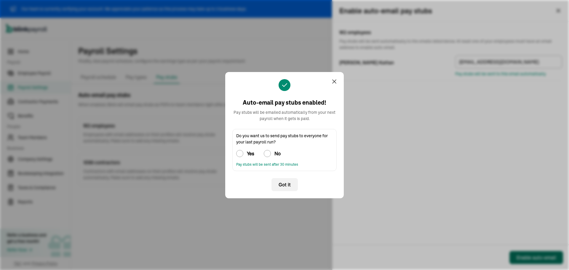
click at [253, 151] on h3 "Yes" at bounding box center [250, 153] width 7 height 7
click at [243, 151] on input "Yes" at bounding box center [239, 153] width 7 height 7
radio input "true"
click at [279, 185] on span "Got it" at bounding box center [285, 184] width 12 height 7
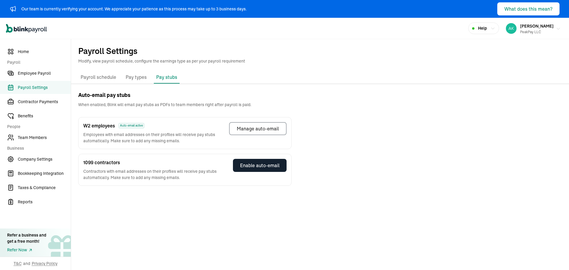
click at [528, 24] on span "[PERSON_NAME]" at bounding box center [536, 25] width 33 height 5
